Goal: Task Accomplishment & Management: Complete application form

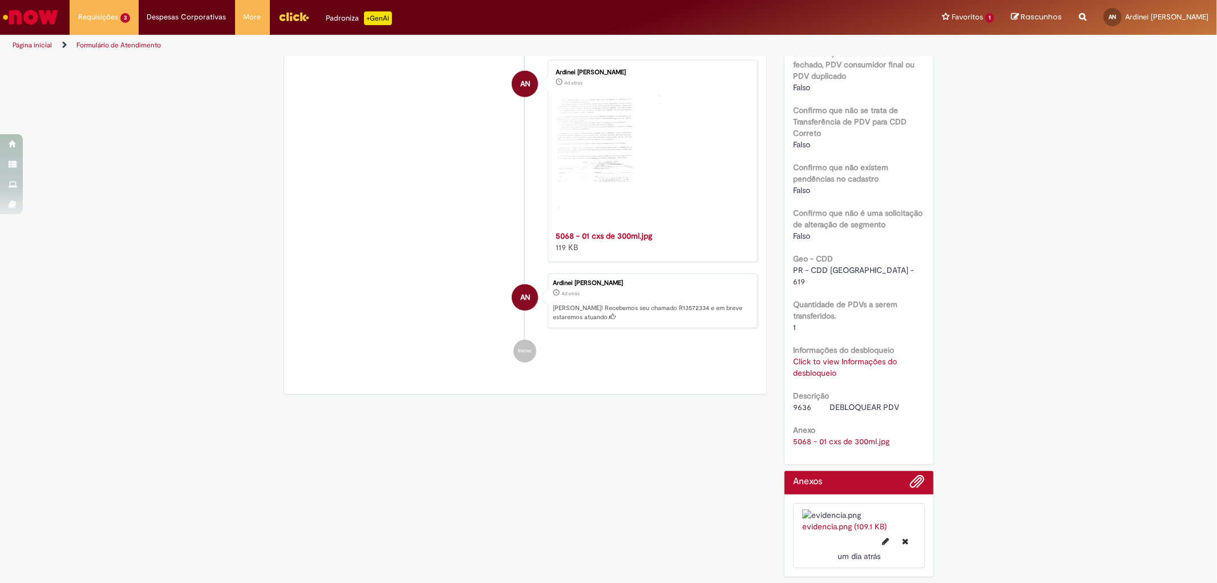
scroll to position [588, 0]
drag, startPoint x: 790, startPoint y: 314, endPoint x: 807, endPoint y: 317, distance: 17.3
click at [807, 402] on span "9636 DEBLOQUEAR PDV" at bounding box center [846, 407] width 106 height 10
copy span "9636"
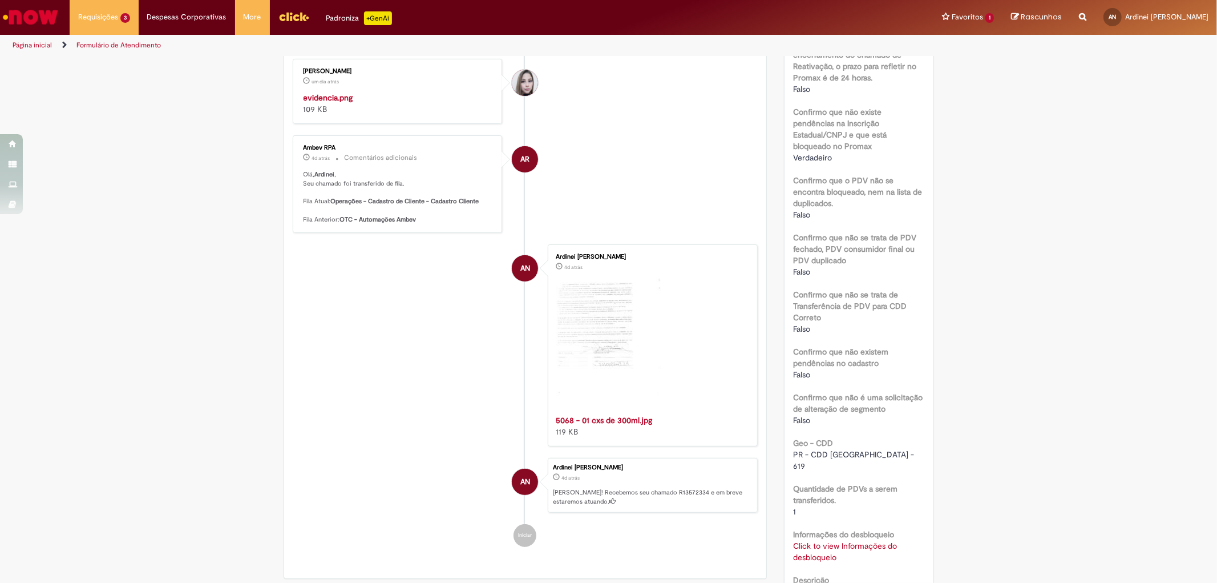
scroll to position [0, 0]
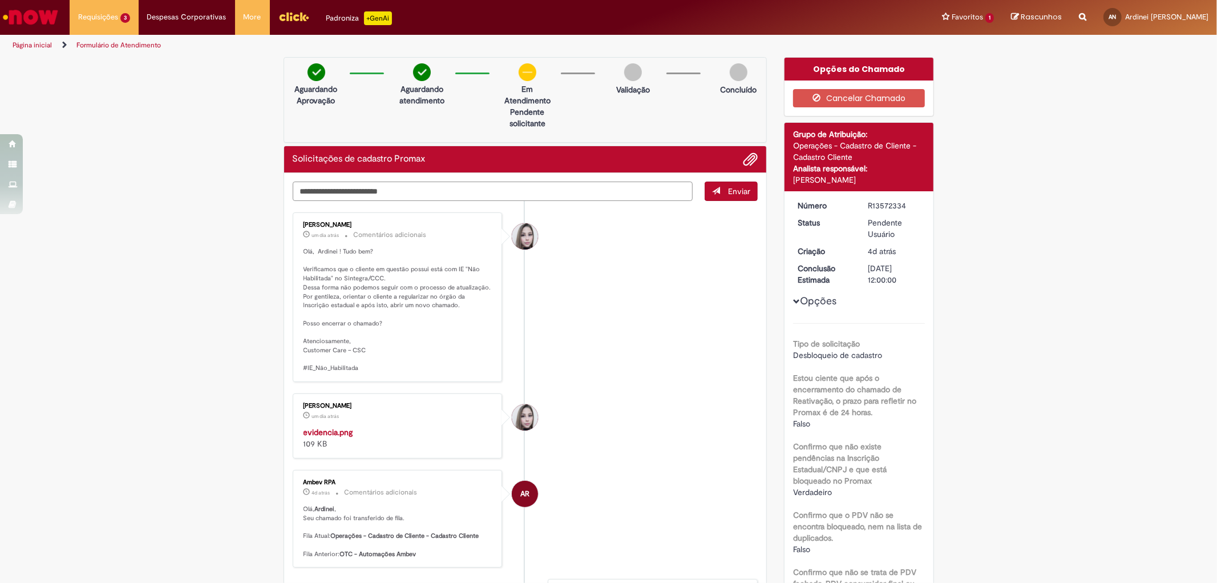
click at [357, 196] on textarea "Digite sua mensagem aqui..." at bounding box center [493, 190] width 401 height 19
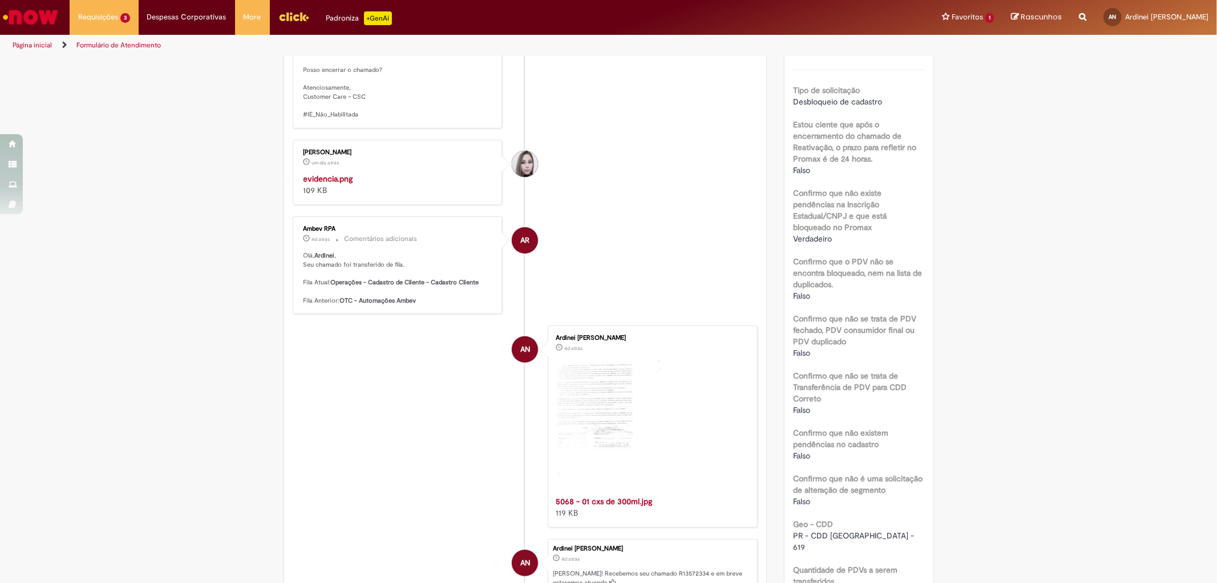
scroll to position [443, 0]
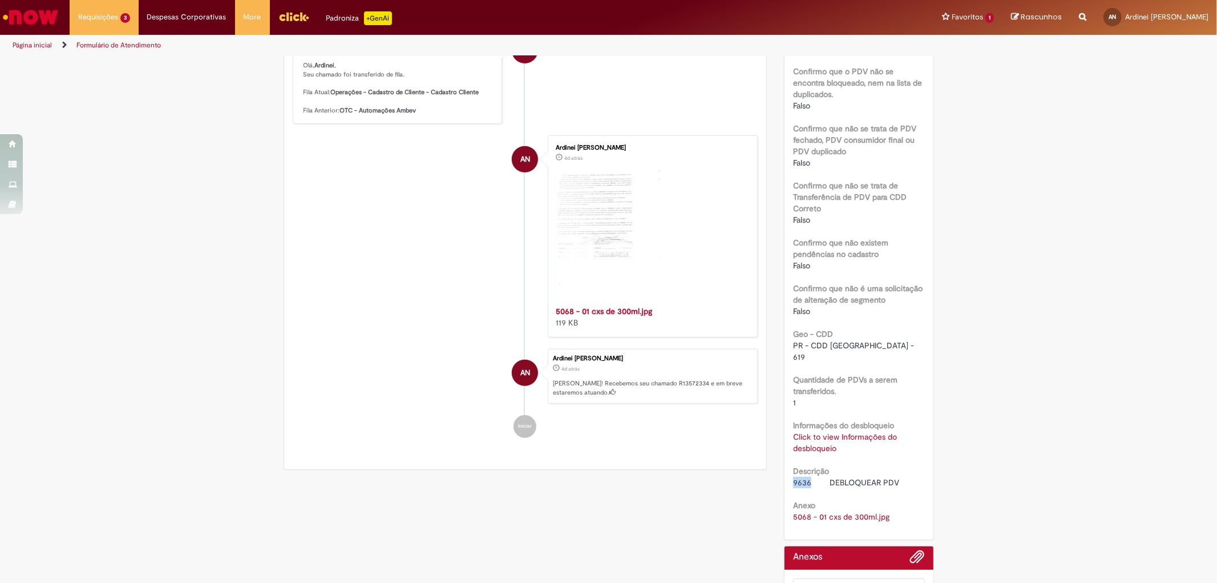
drag, startPoint x: 790, startPoint y: 459, endPoint x: 806, endPoint y: 456, distance: 16.1
click at [806, 477] on span "9636 DEBLOQUEAR PDV" at bounding box center [846, 482] width 106 height 10
copy span "9636"
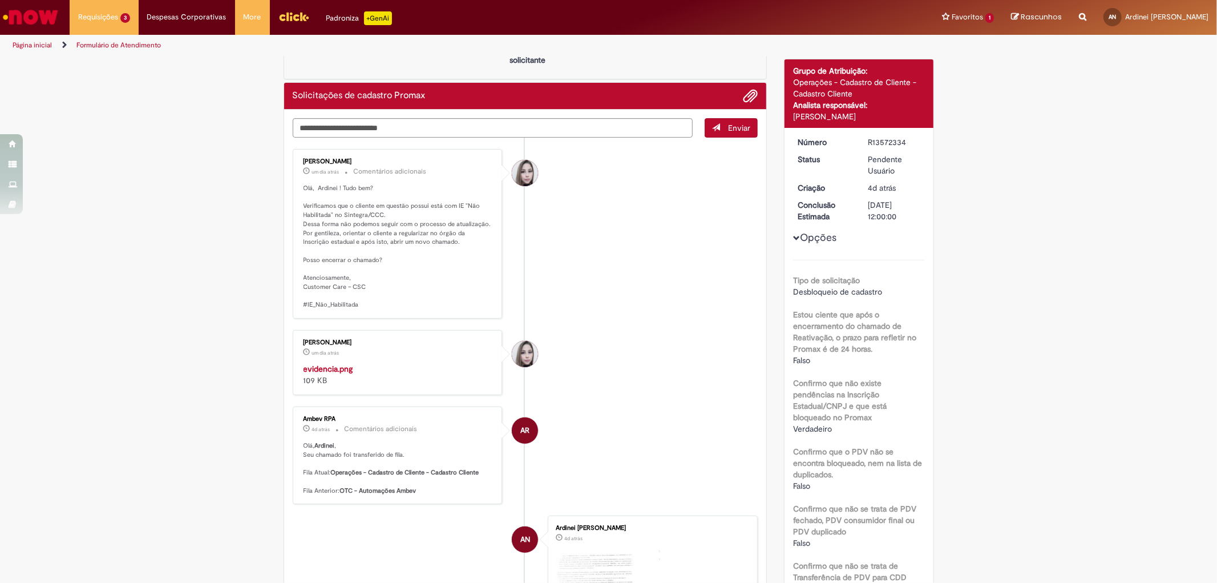
scroll to position [0, 0]
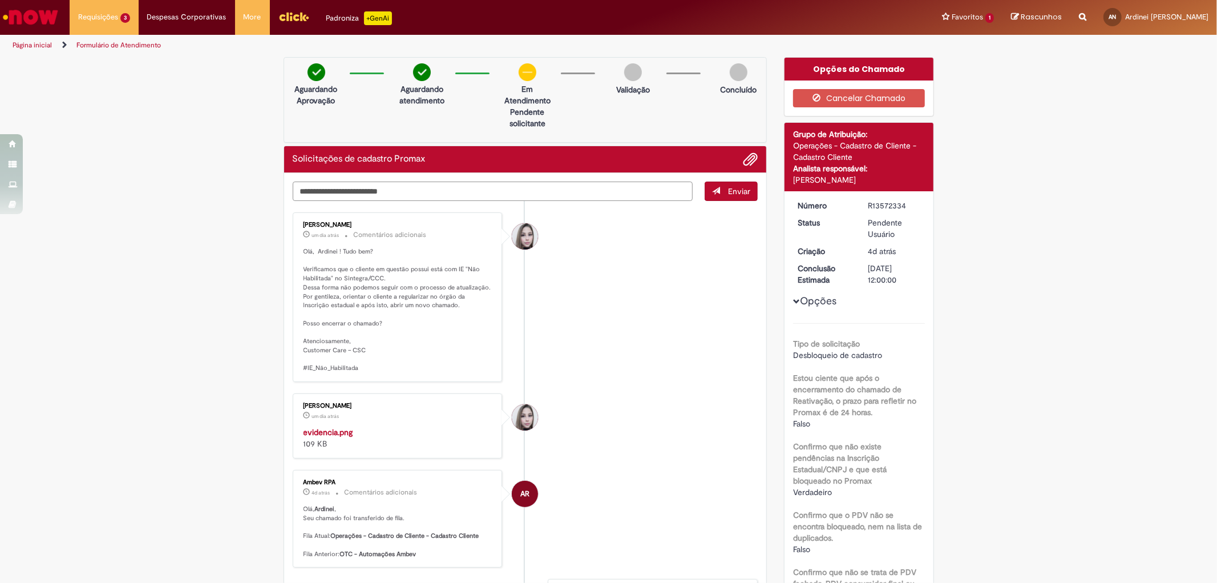
click at [321, 188] on textarea "Digite sua mensagem aqui..." at bounding box center [493, 190] width 401 height 19
paste textarea "*****"
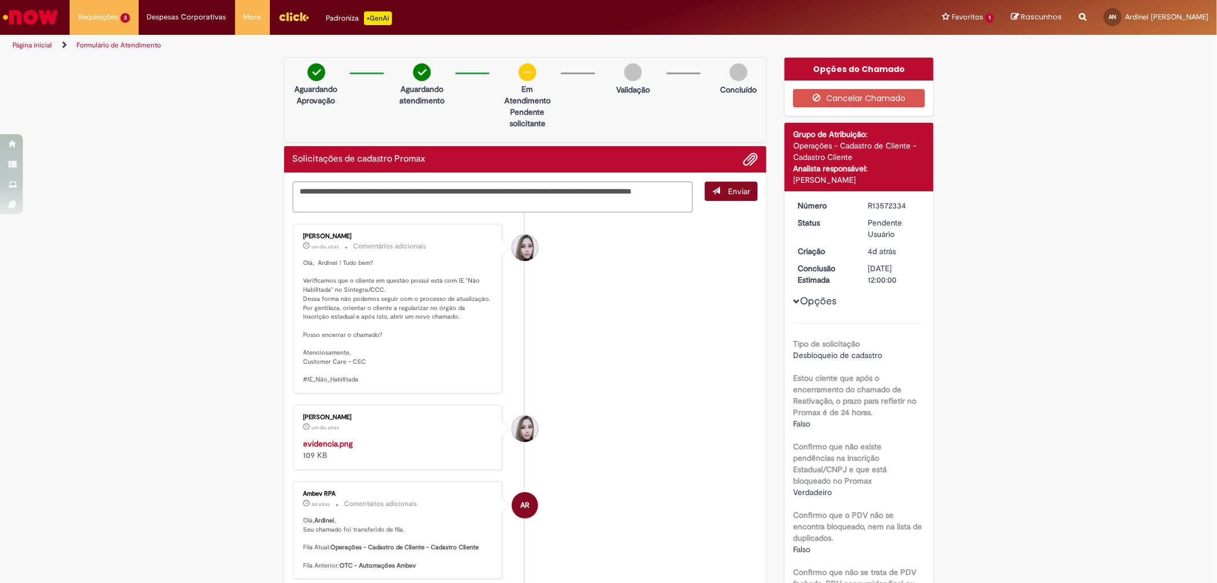
type textarea "**********"
click at [728, 188] on span "Enviar" at bounding box center [739, 191] width 22 height 10
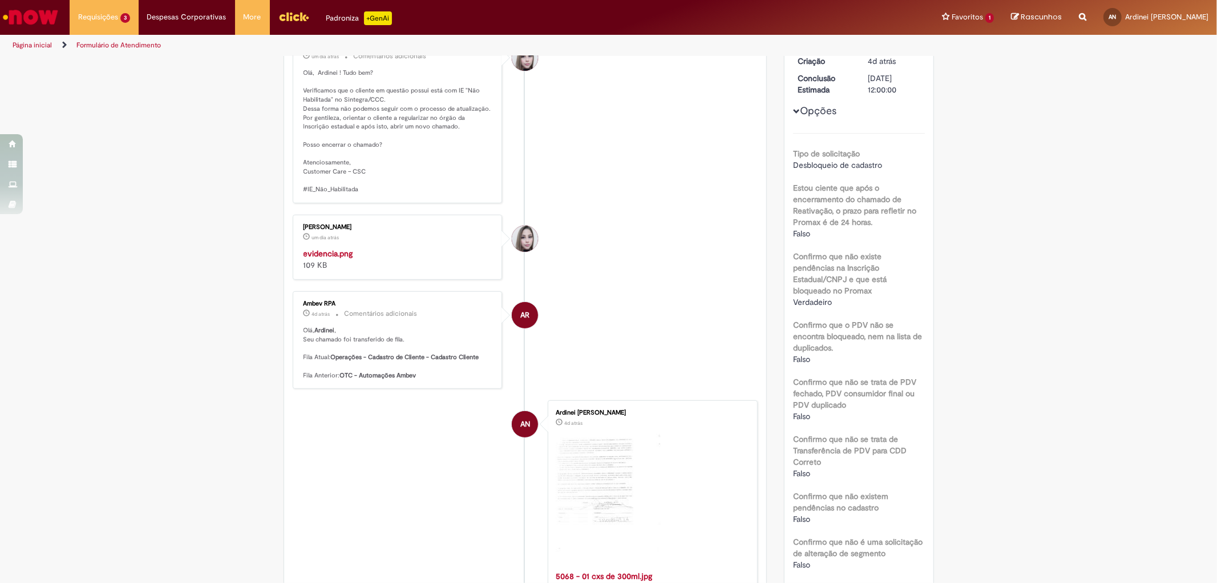
click at [381, 248] on img "Histórico de tíquete" at bounding box center [399, 248] width 190 height 0
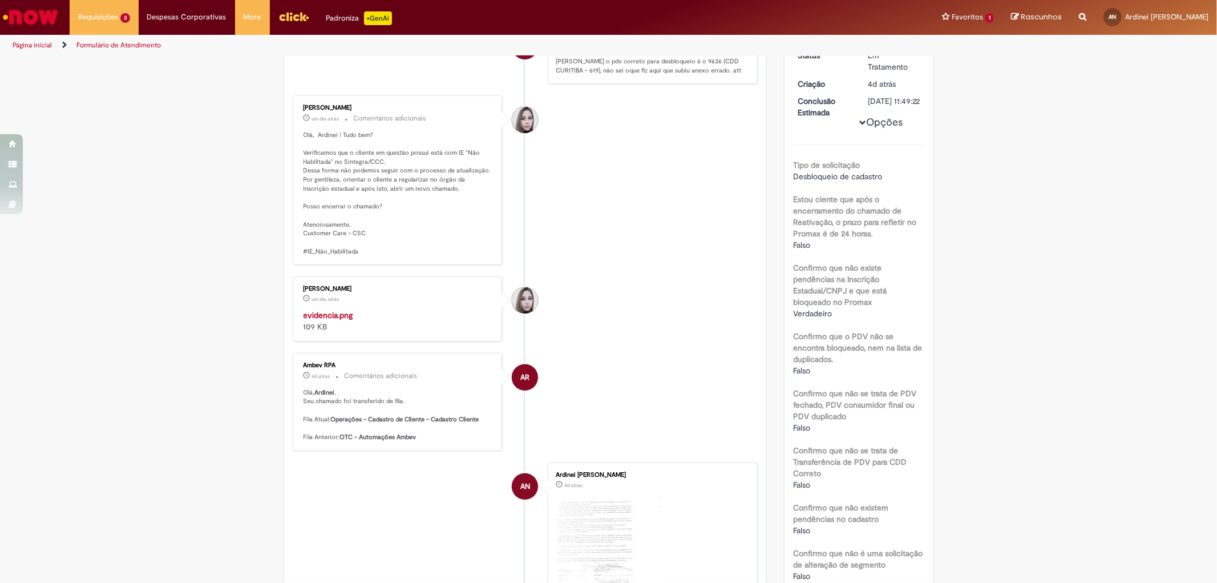
scroll to position [0, 0]
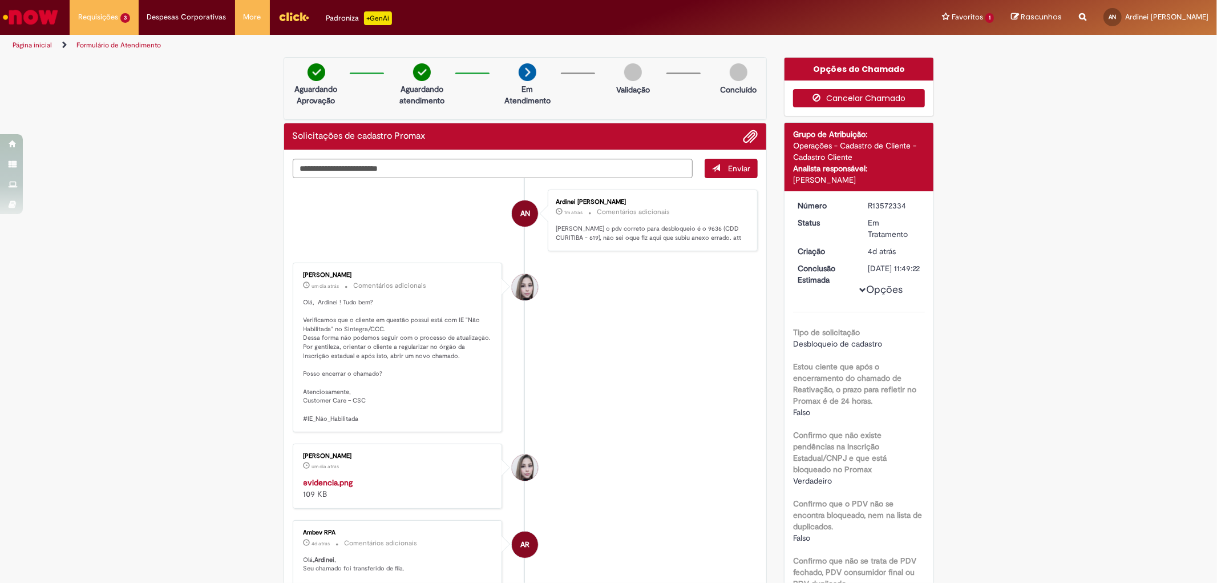
click at [828, 97] on button "Cancelar Chamado" at bounding box center [859, 98] width 132 height 18
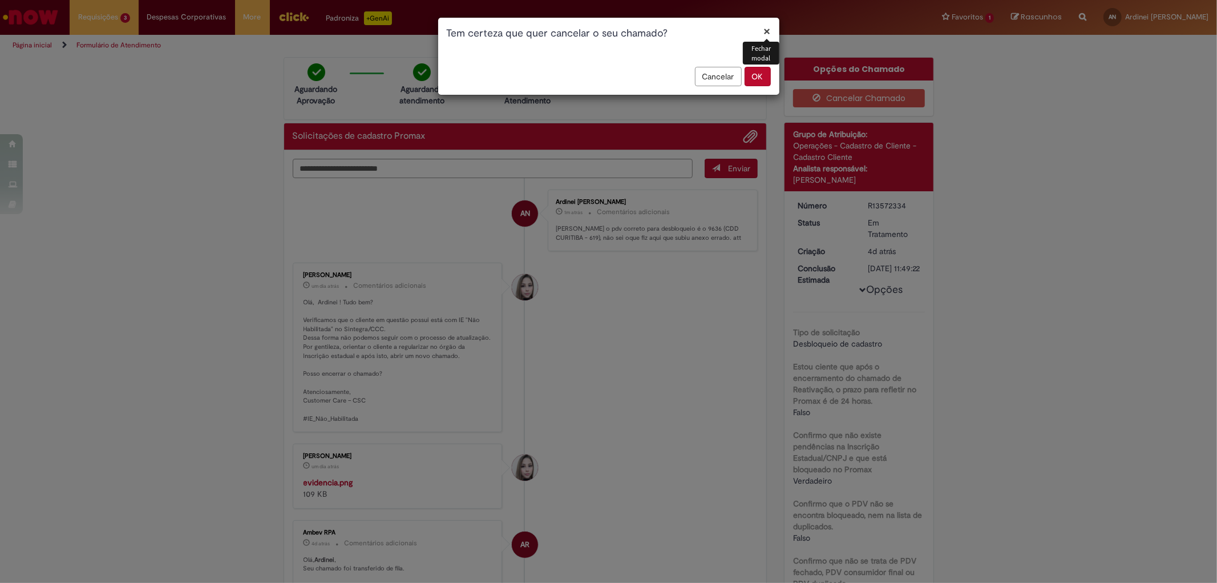
click at [754, 73] on button "OK" at bounding box center [758, 76] width 26 height 19
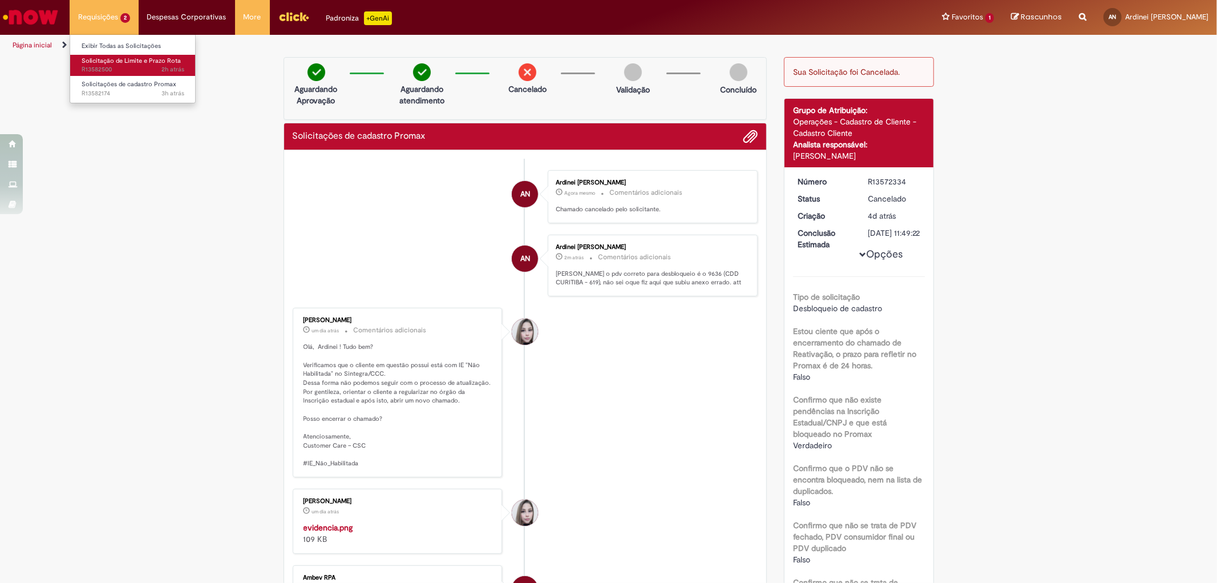
click at [108, 71] on span "2h atrás 2 horas atrás R13582500" at bounding box center [133, 69] width 103 height 9
click at [100, 72] on span "2h atrás 2 horas atrás R13582500" at bounding box center [133, 69] width 103 height 9
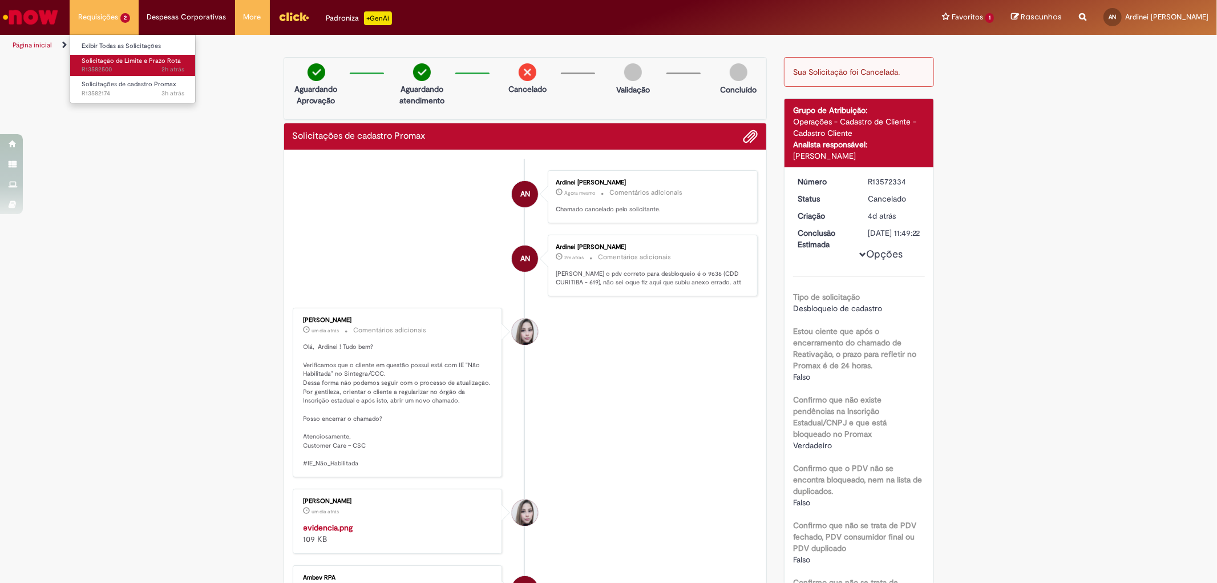
click at [100, 72] on span "2h atrás 2 horas atrás R13582500" at bounding box center [133, 69] width 103 height 9
click at [95, 64] on span "Solicitação de Limite e Prazo Rota" at bounding box center [131, 60] width 99 height 9
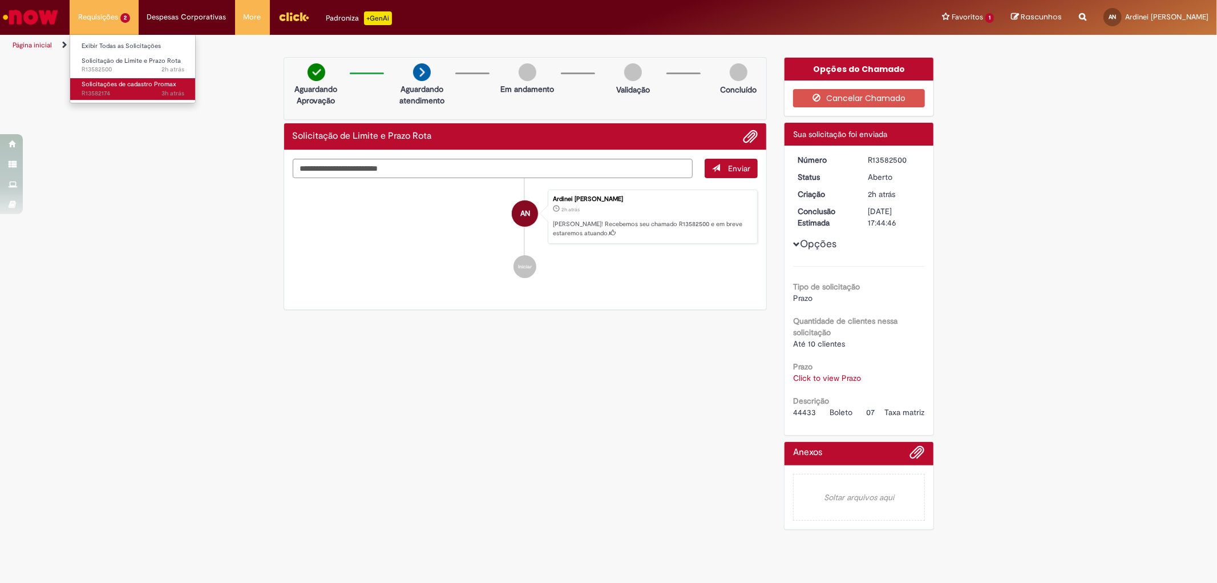
click at [111, 83] on span "Solicitações de cadastro Promax" at bounding box center [129, 84] width 95 height 9
click at [112, 82] on span "Solicitações de cadastro Promax" at bounding box center [129, 84] width 95 height 9
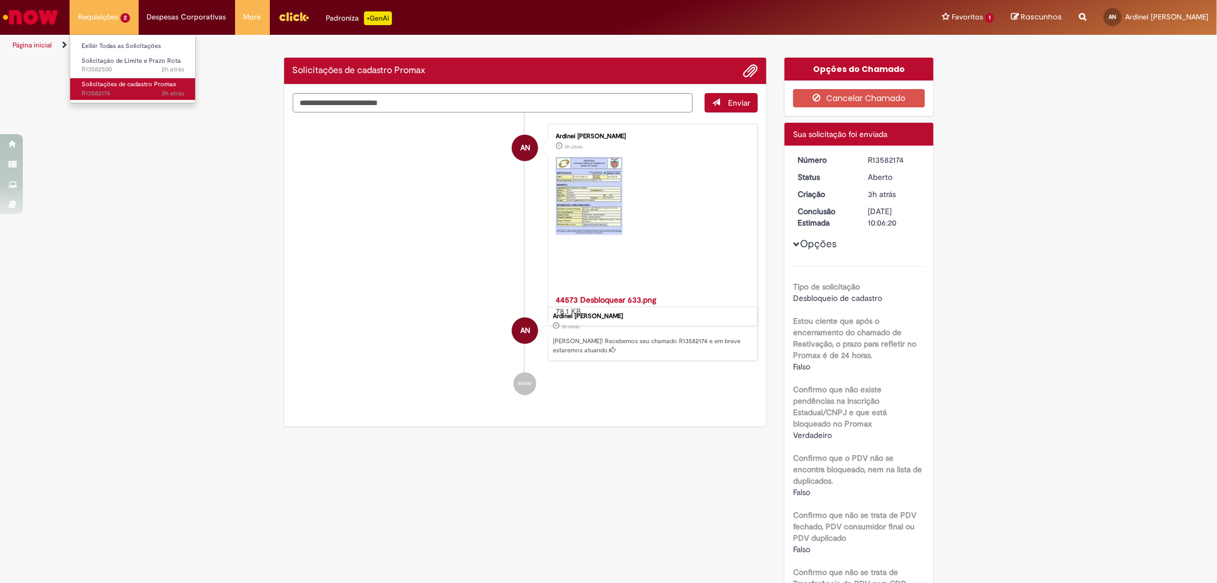
click at [112, 82] on span "Solicitações de cadastro Promax" at bounding box center [129, 84] width 95 height 9
